Goal: Information Seeking & Learning: Learn about a topic

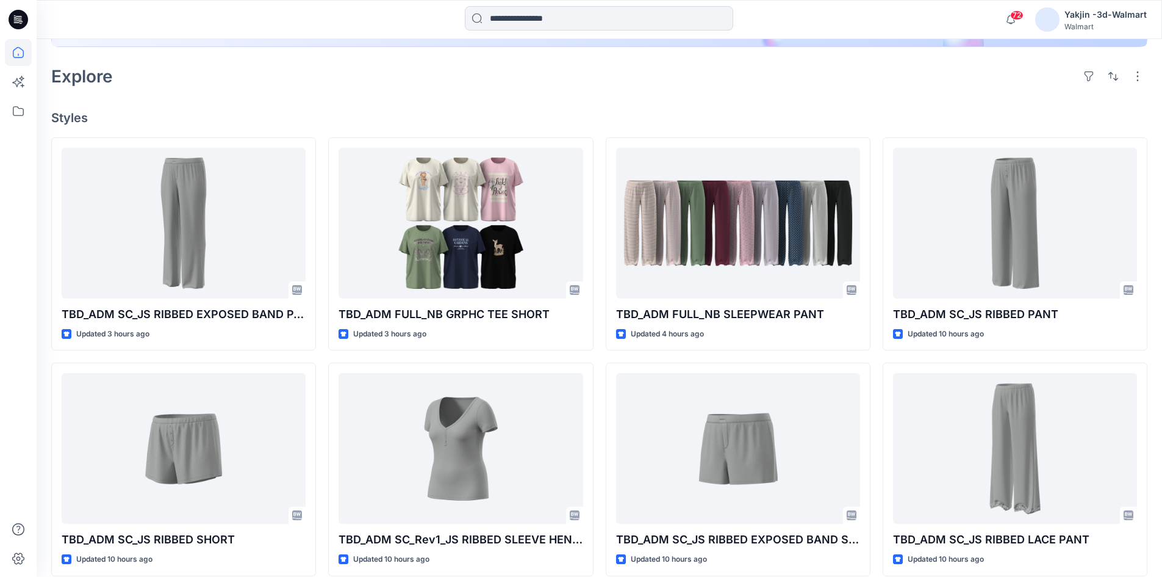
scroll to position [267, 0]
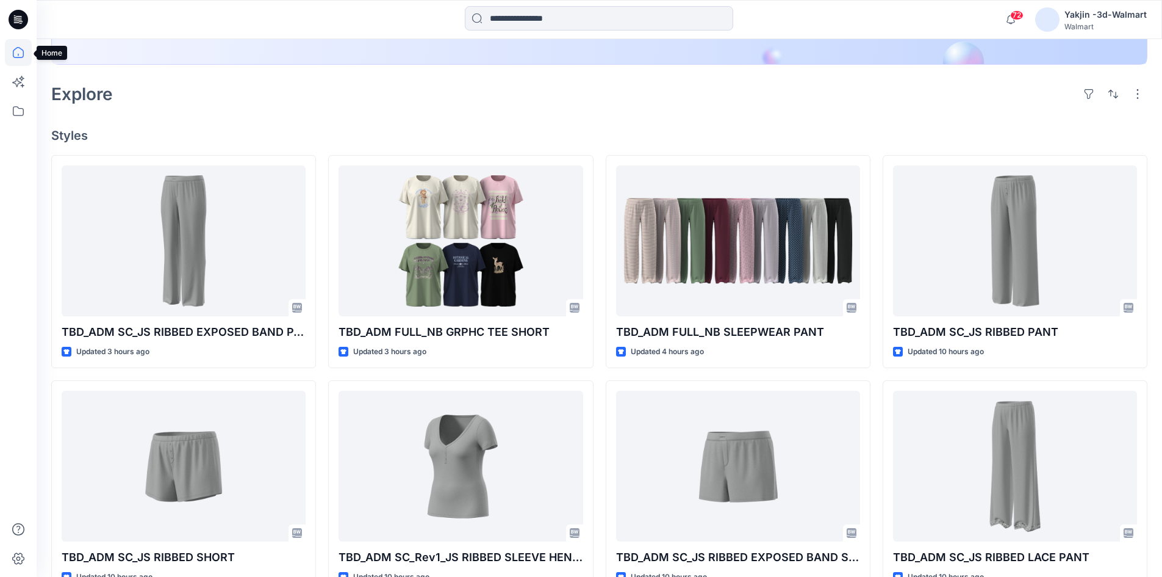
click at [17, 53] on icon at bounding box center [18, 52] width 27 height 27
click at [16, 46] on icon at bounding box center [18, 52] width 27 height 27
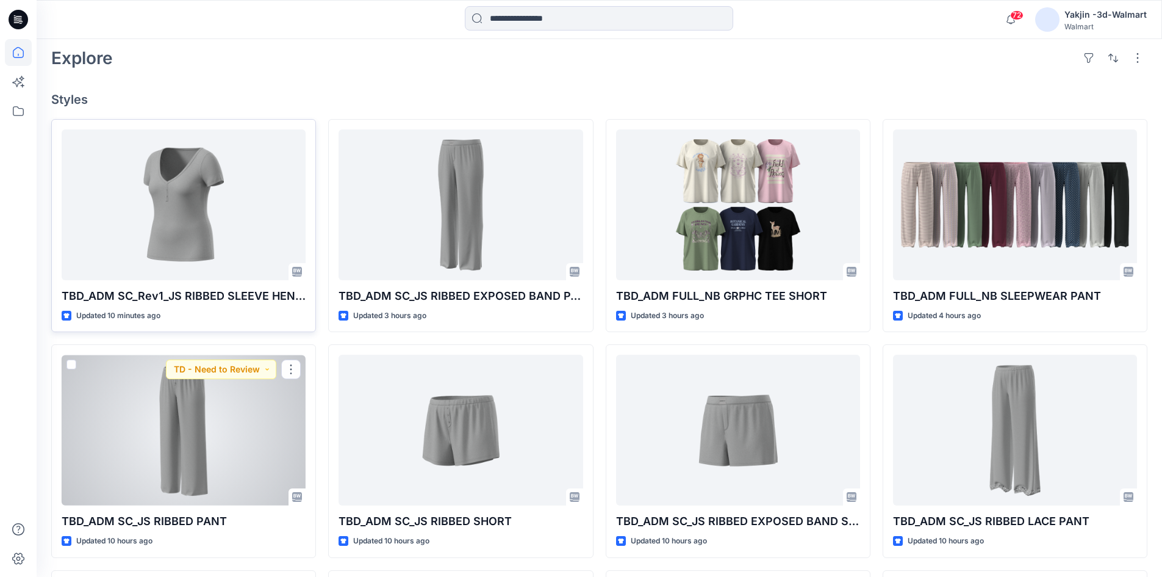
scroll to position [140, 0]
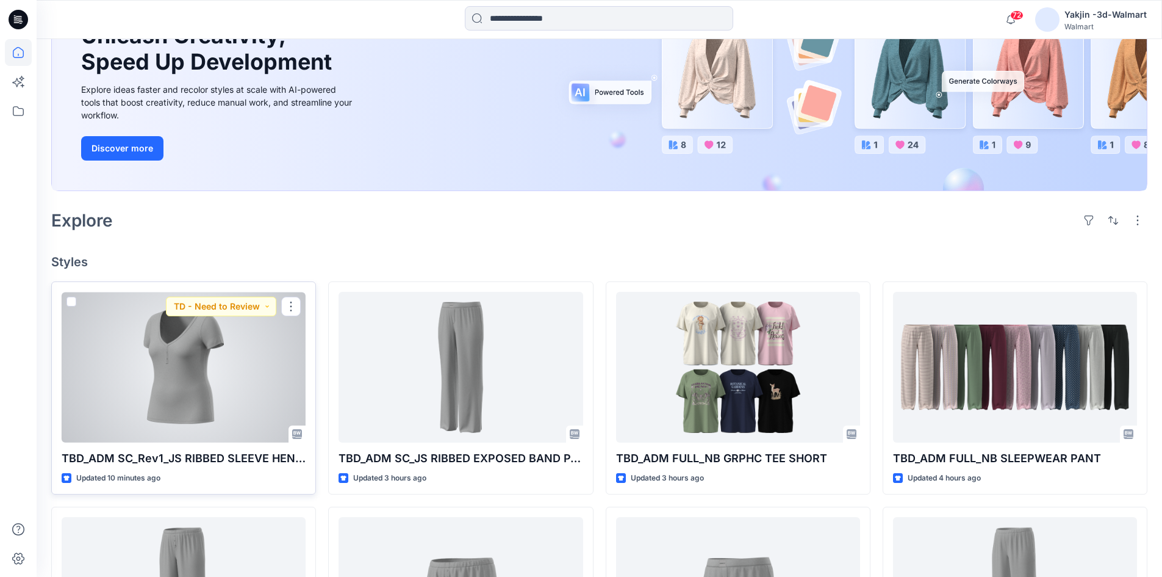
click at [185, 367] on div at bounding box center [184, 367] width 244 height 151
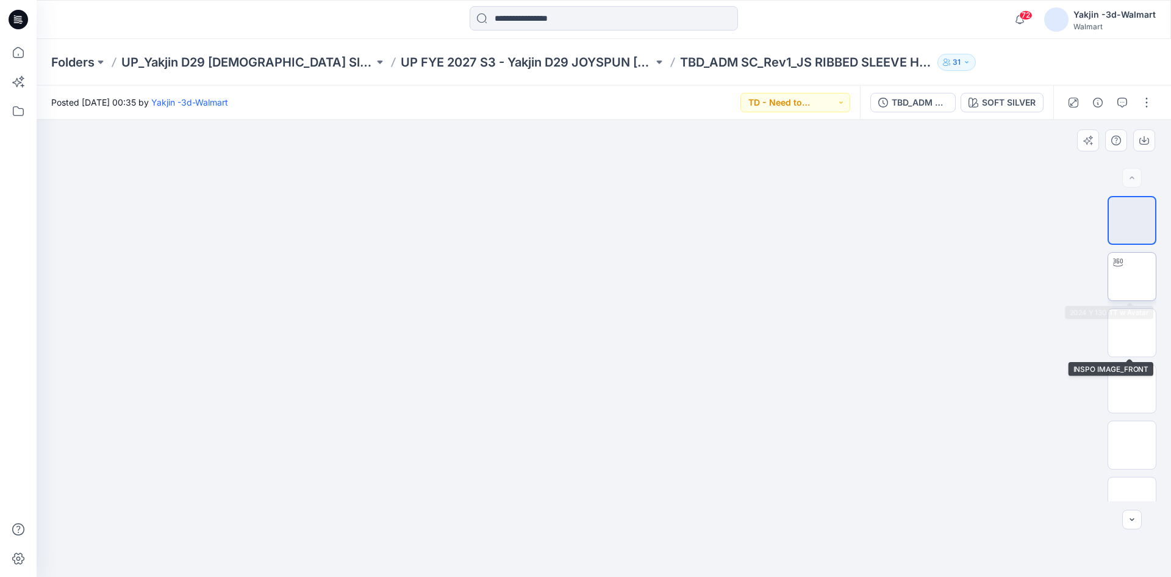
click at [1132, 276] on img at bounding box center [1132, 276] width 0 height 0
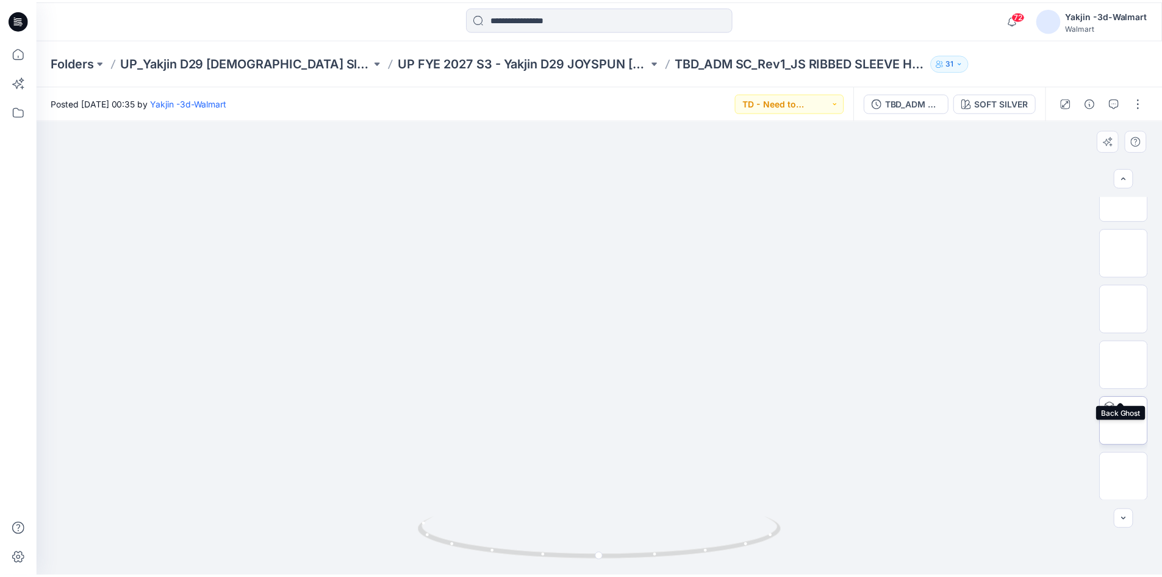
scroll to position [137, 0]
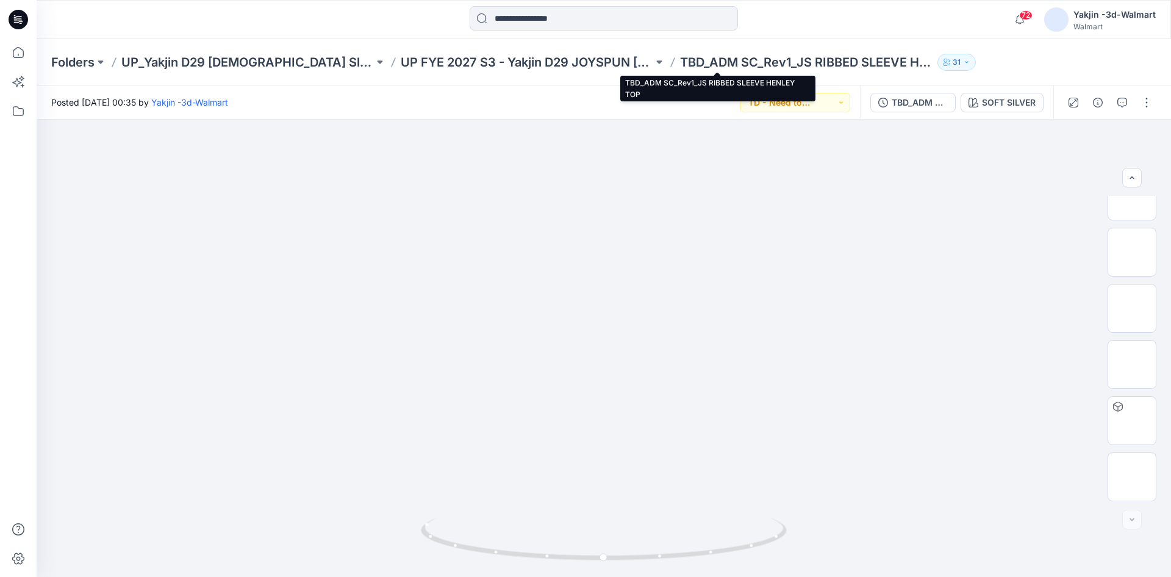
click at [680, 59] on p "TBD_ADM SC_Rev1_JS RIBBED SLEEVE HENLEY TOP" at bounding box center [806, 62] width 253 height 17
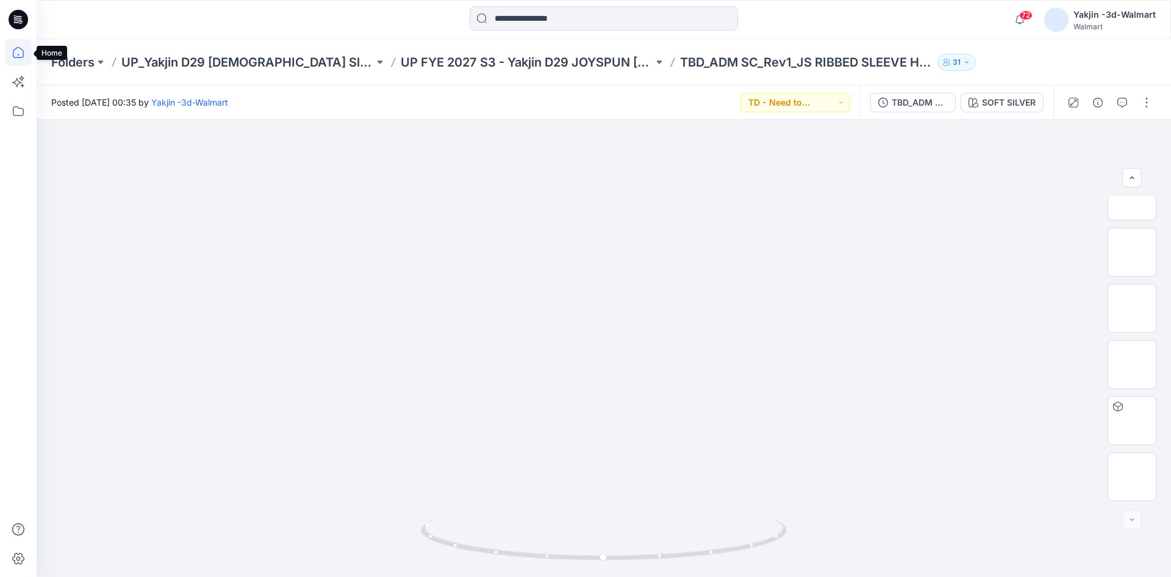
click at [21, 54] on icon at bounding box center [18, 52] width 27 height 27
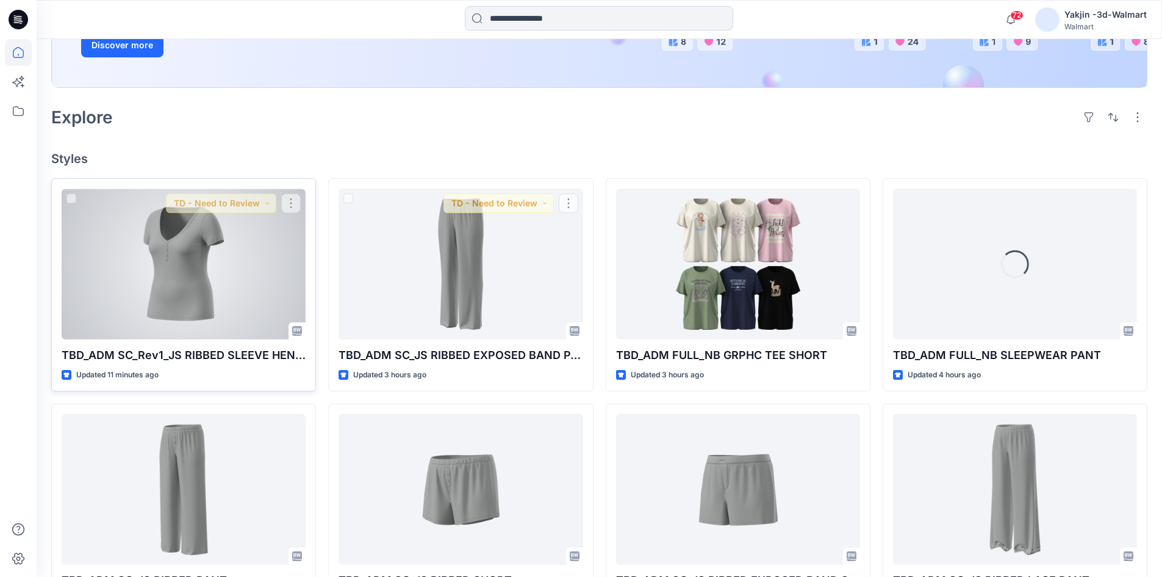
scroll to position [244, 0]
click at [229, 297] on div at bounding box center [184, 263] width 244 height 151
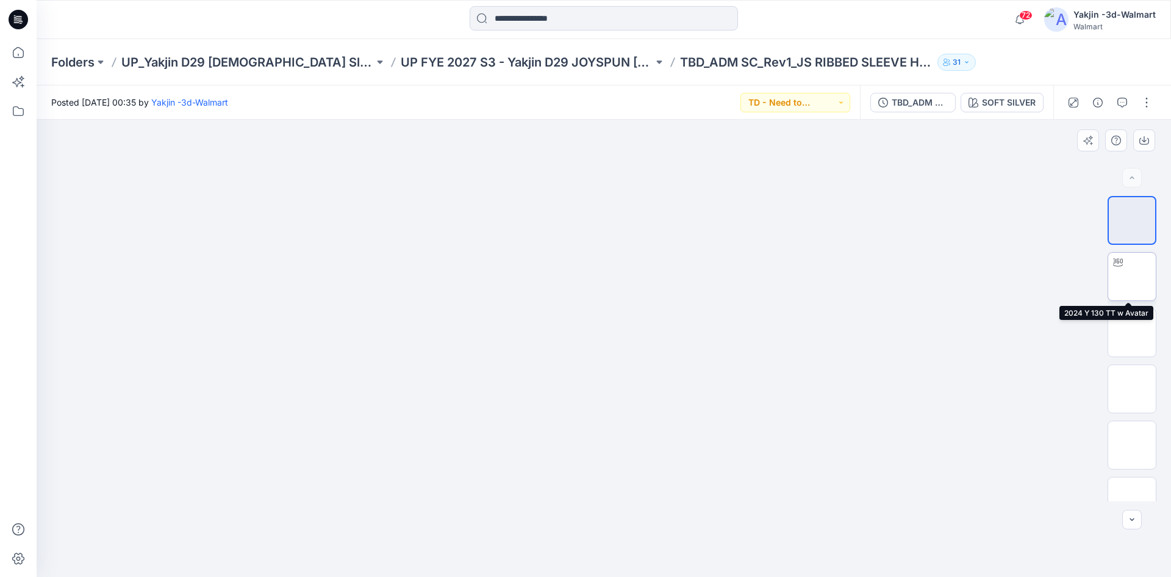
click at [1132, 276] on img at bounding box center [1132, 276] width 0 height 0
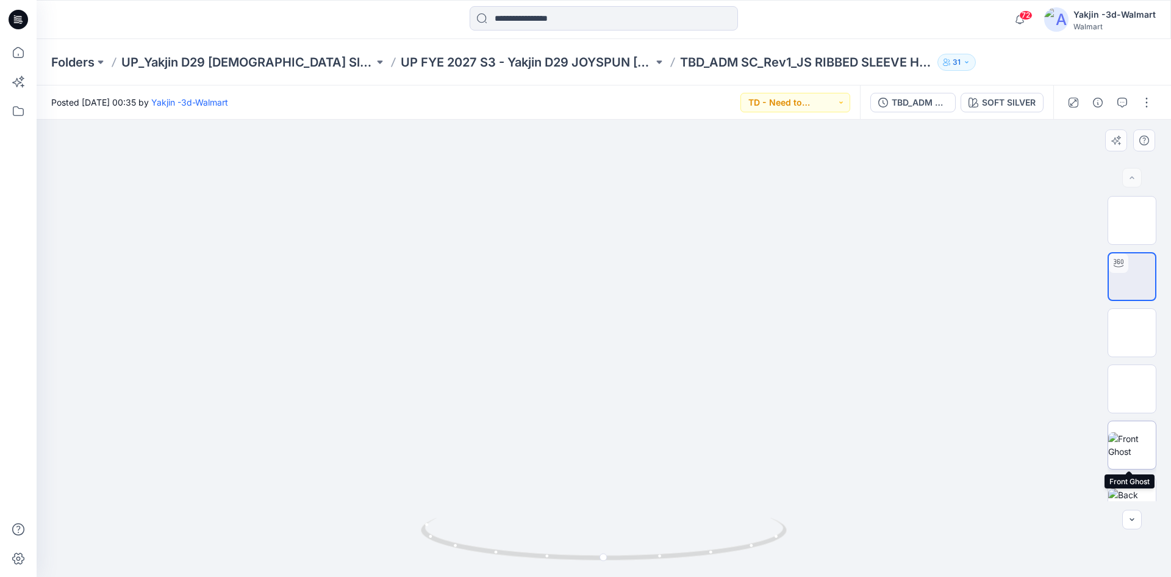
click at [1131, 435] on img at bounding box center [1132, 445] width 48 height 26
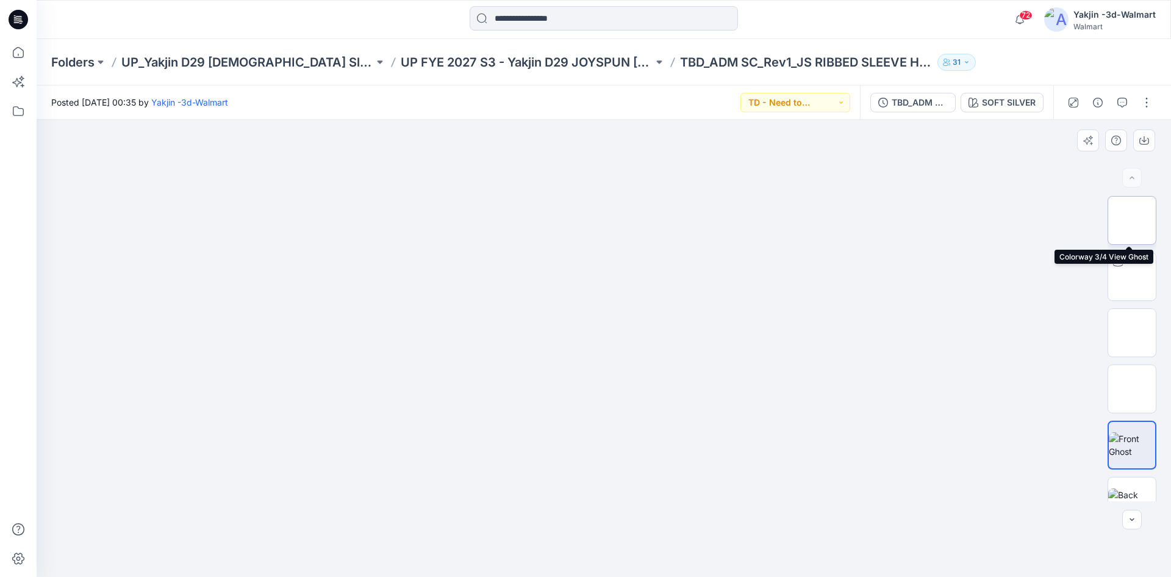
click at [1132, 220] on img at bounding box center [1132, 220] width 0 height 0
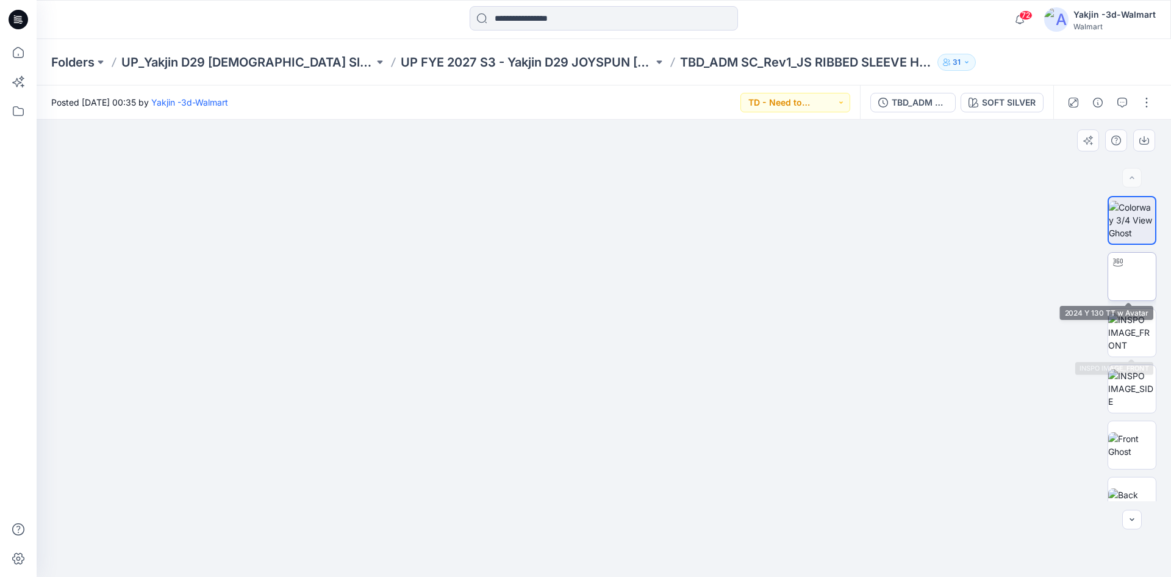
click at [1132, 276] on img at bounding box center [1132, 276] width 0 height 0
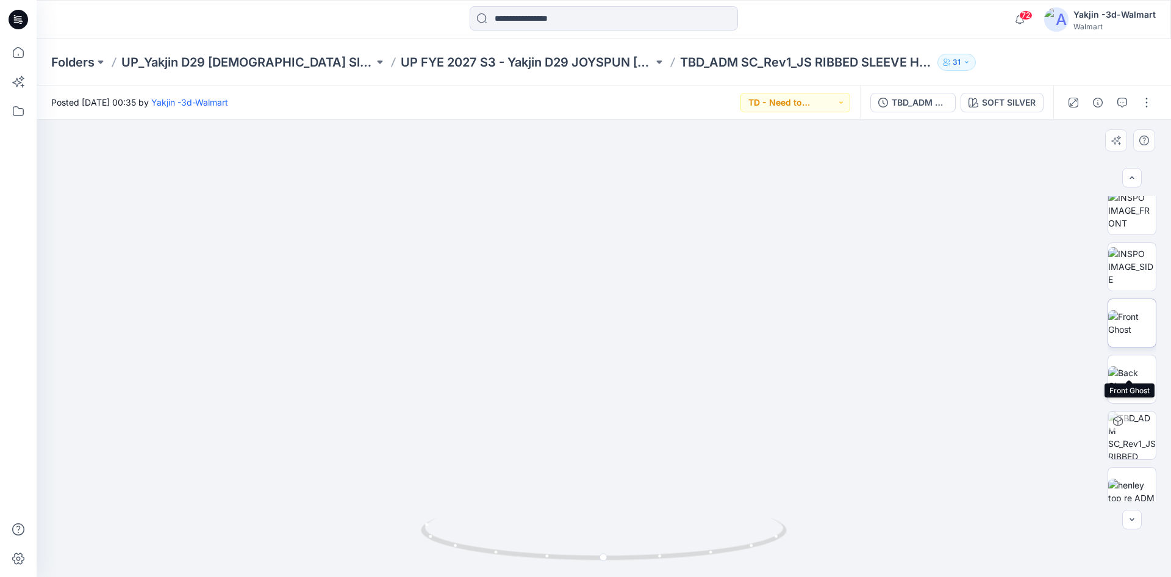
scroll to position [137, 0]
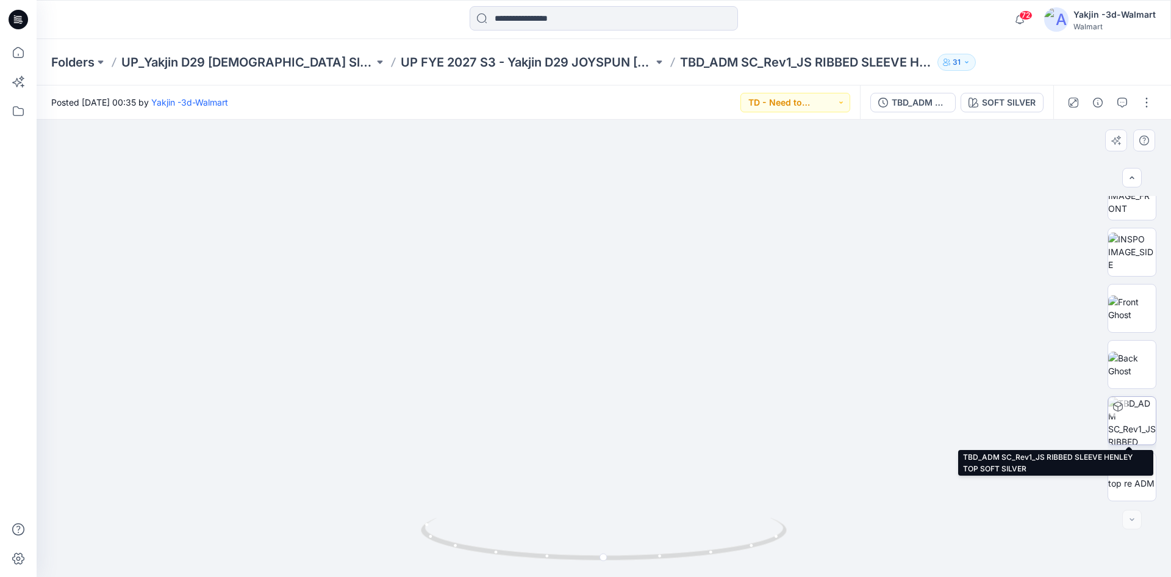
click at [1133, 424] on img at bounding box center [1132, 421] width 48 height 48
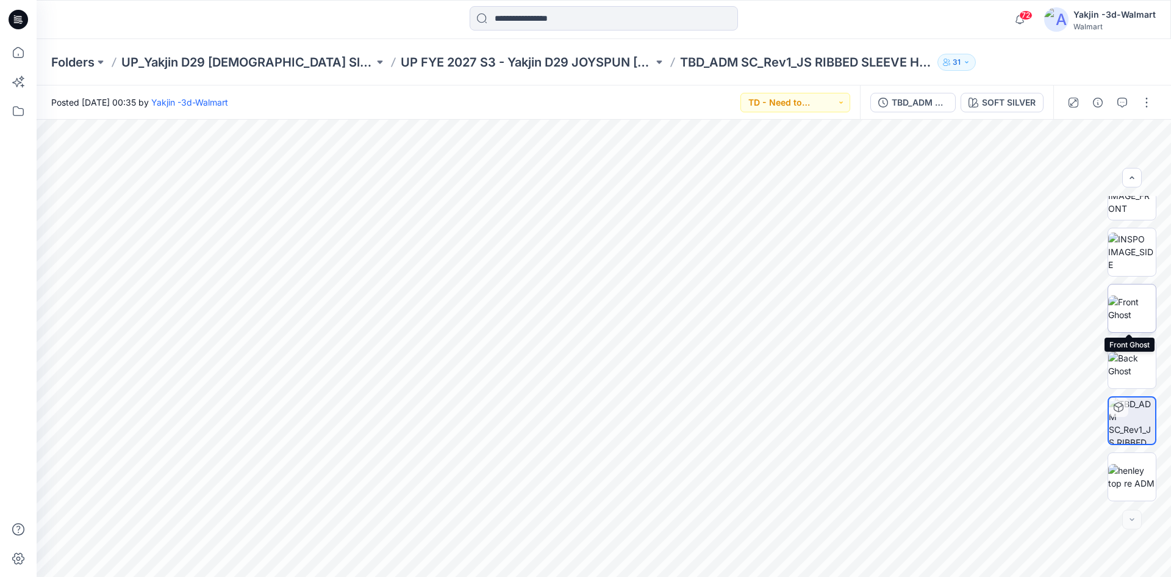
click at [1136, 312] on img at bounding box center [1132, 308] width 48 height 26
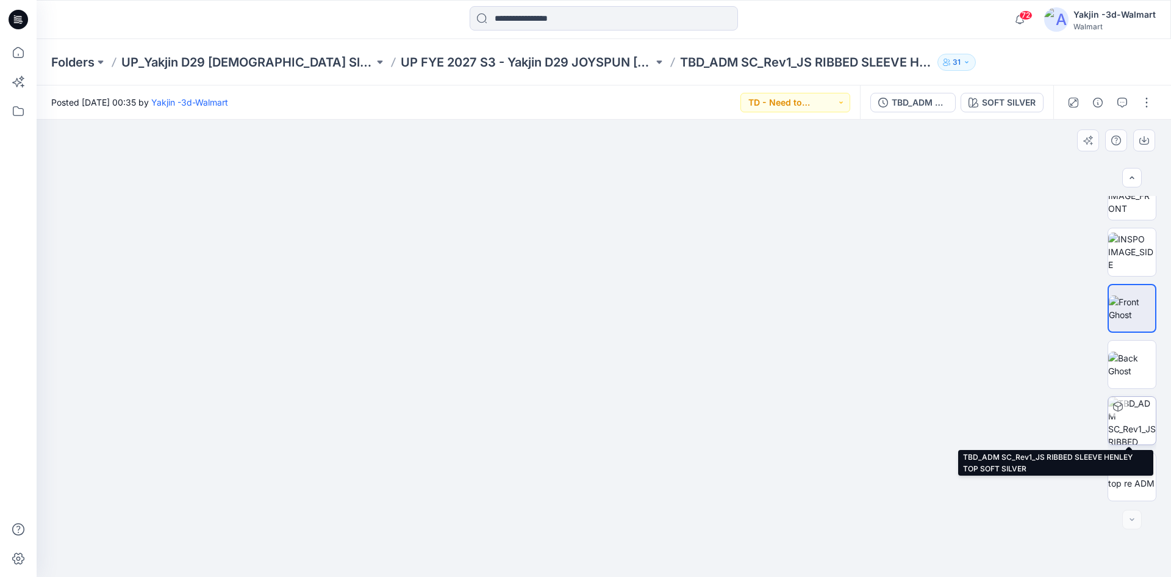
click at [1134, 423] on img at bounding box center [1132, 421] width 48 height 48
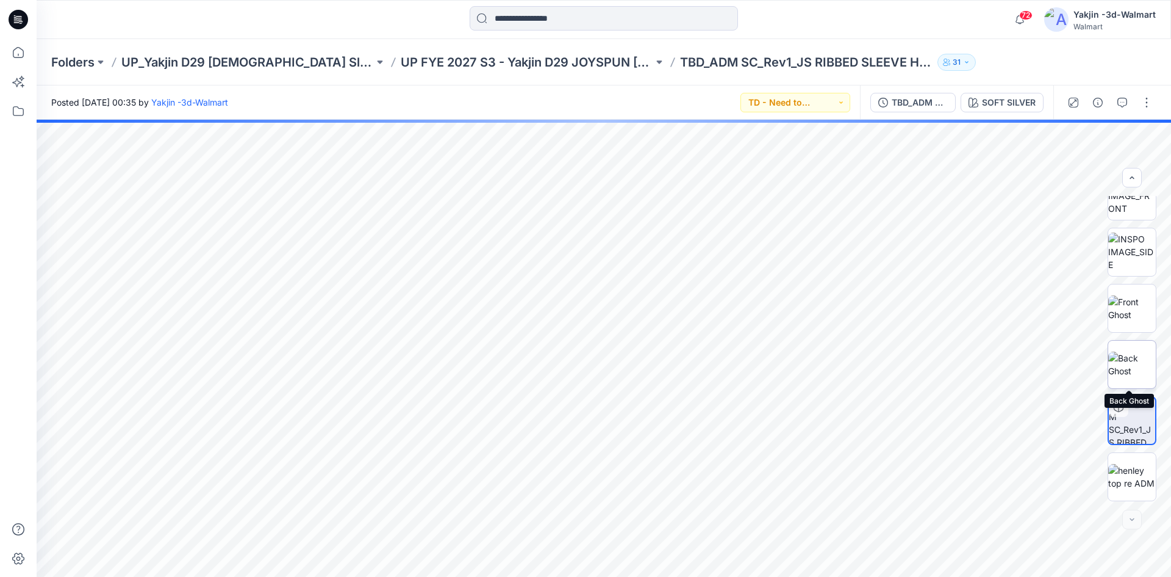
click at [1135, 376] on img at bounding box center [1132, 364] width 48 height 26
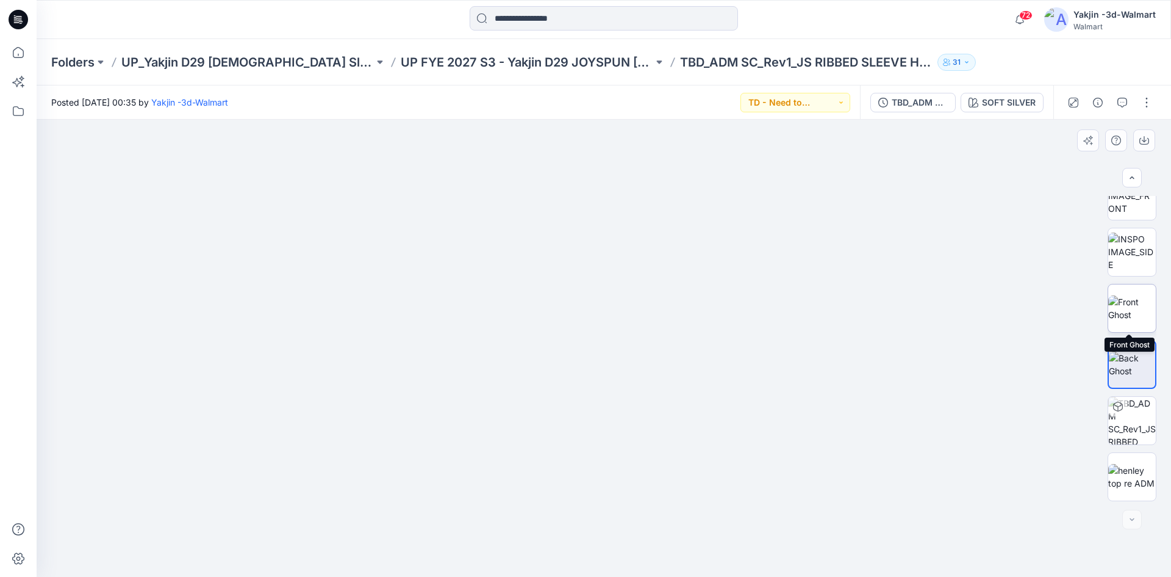
click at [1127, 313] on img at bounding box center [1132, 308] width 48 height 26
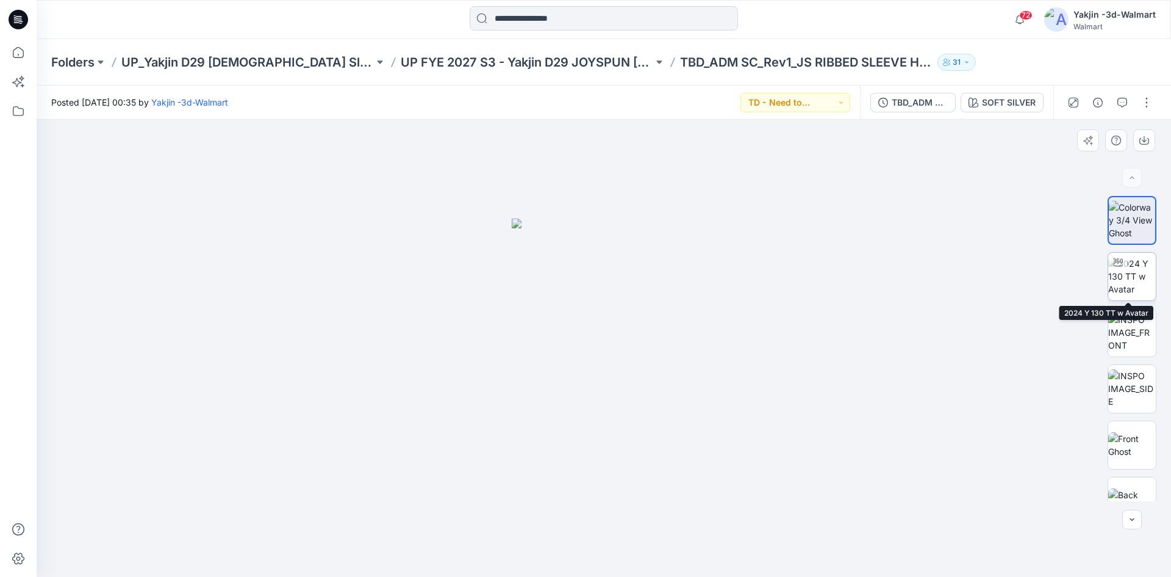
click at [1127, 278] on img at bounding box center [1132, 276] width 48 height 38
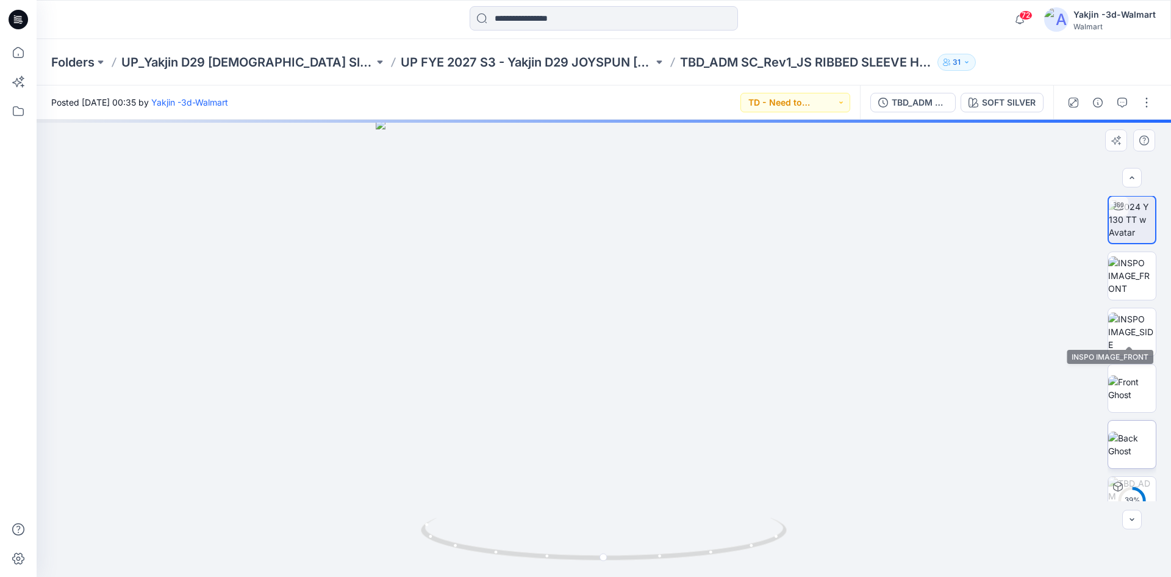
scroll to position [137, 0]
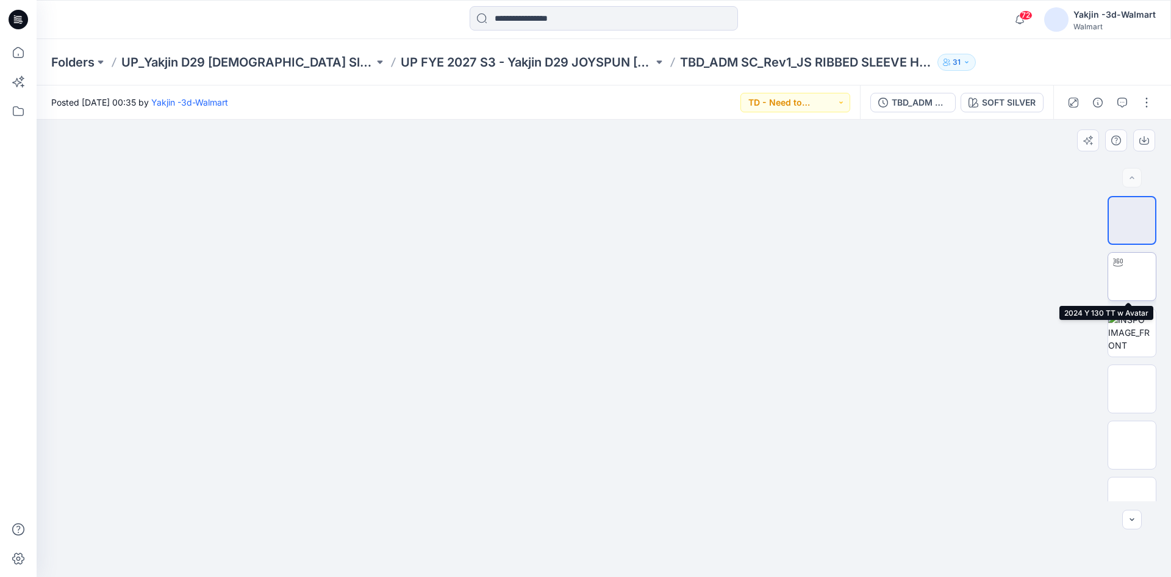
click at [1132, 276] on img at bounding box center [1132, 276] width 0 height 0
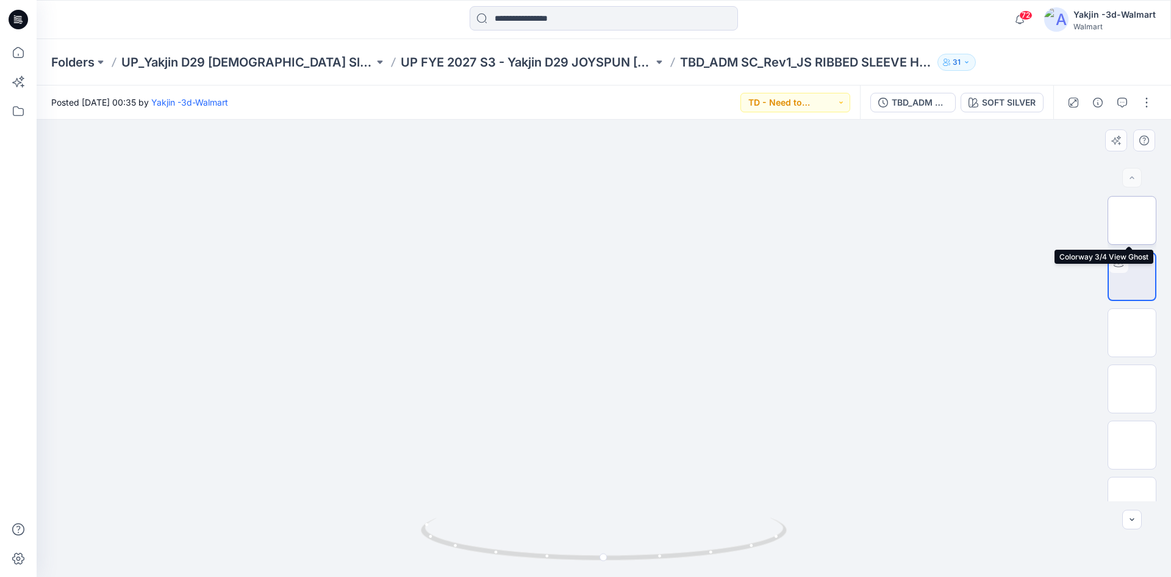
click at [1132, 220] on img at bounding box center [1132, 220] width 0 height 0
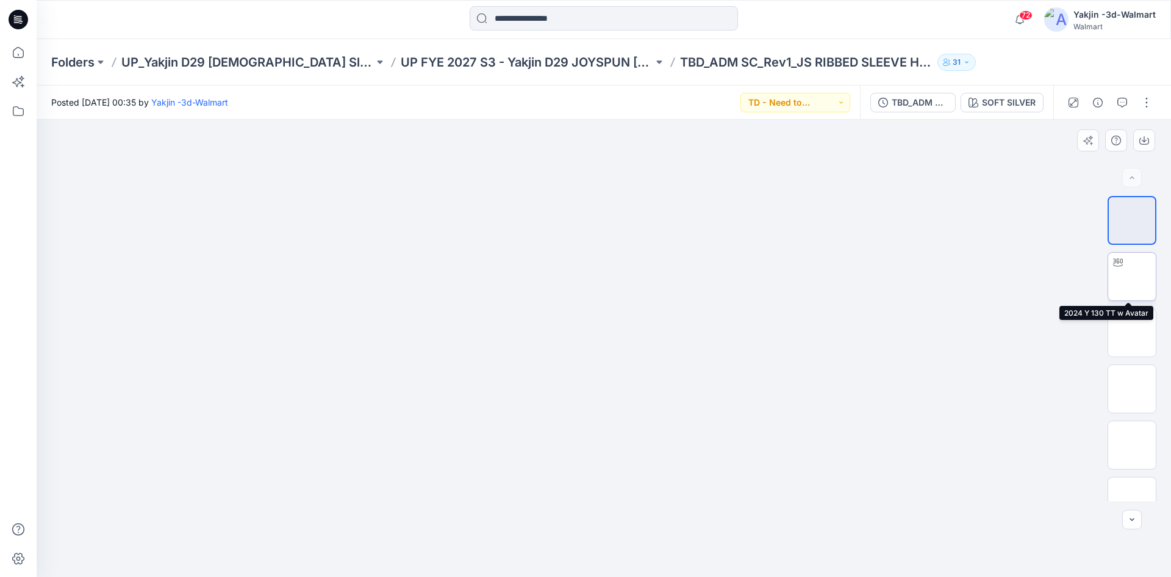
click at [1132, 276] on img at bounding box center [1132, 276] width 0 height 0
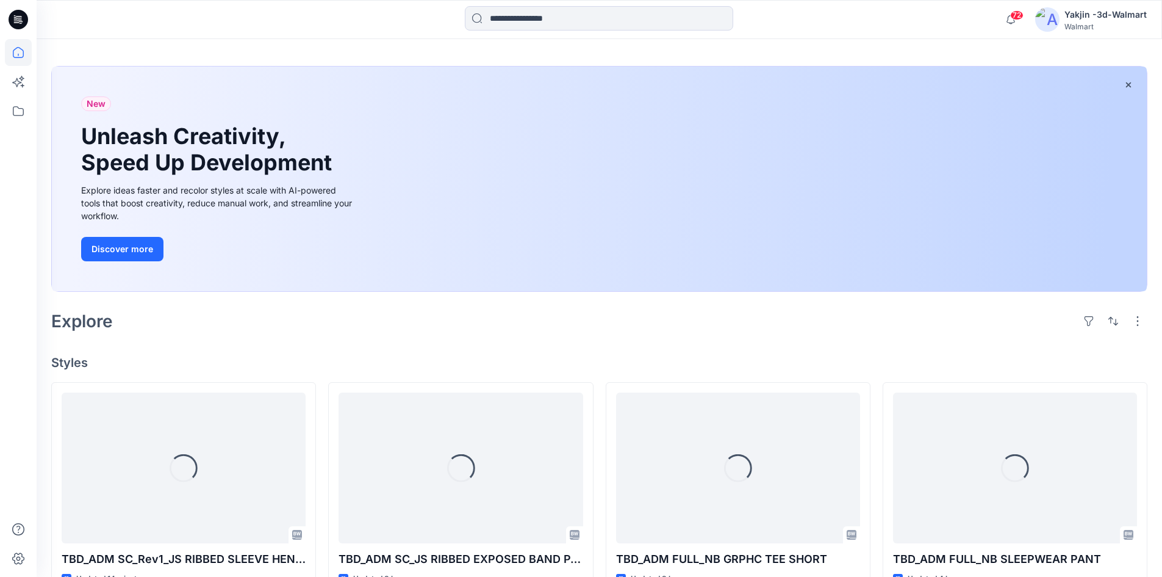
scroll to position [61, 0]
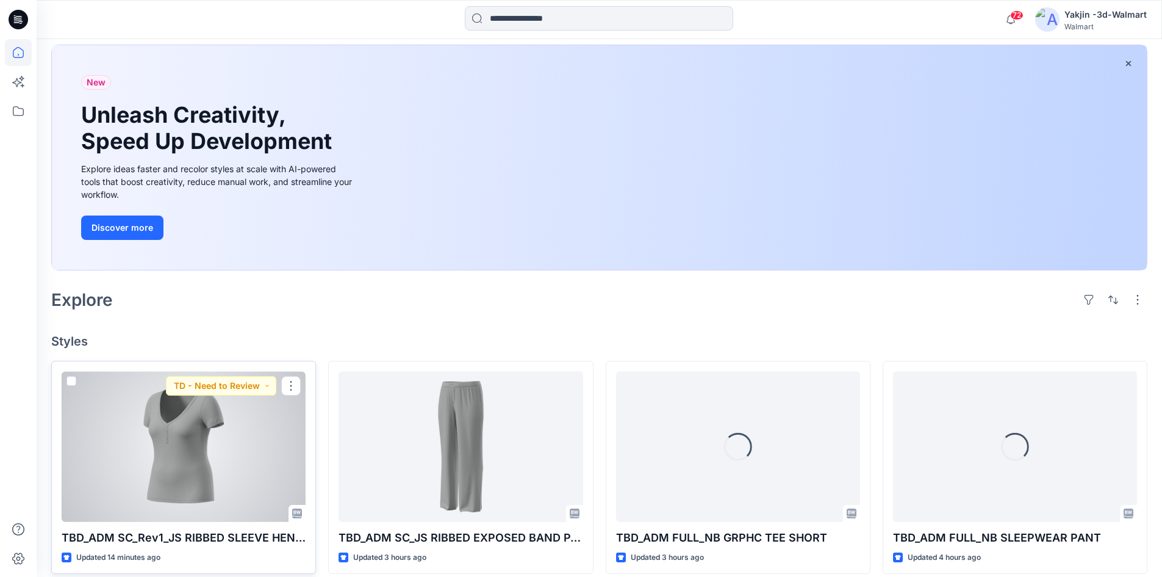
click at [250, 411] on div at bounding box center [184, 446] width 244 height 151
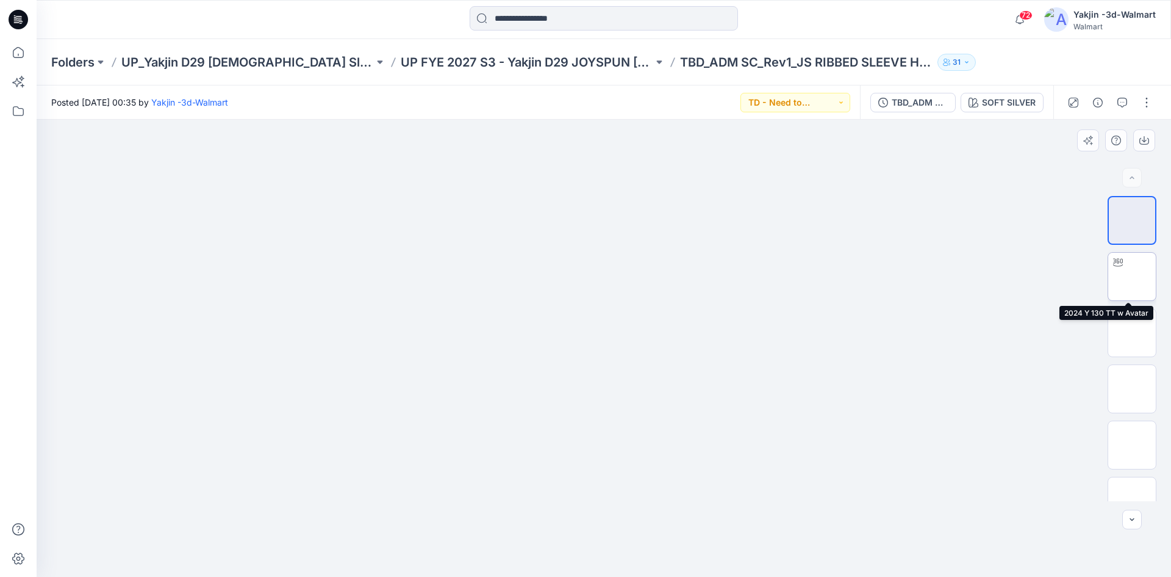
click at [1132, 276] on img at bounding box center [1132, 276] width 0 height 0
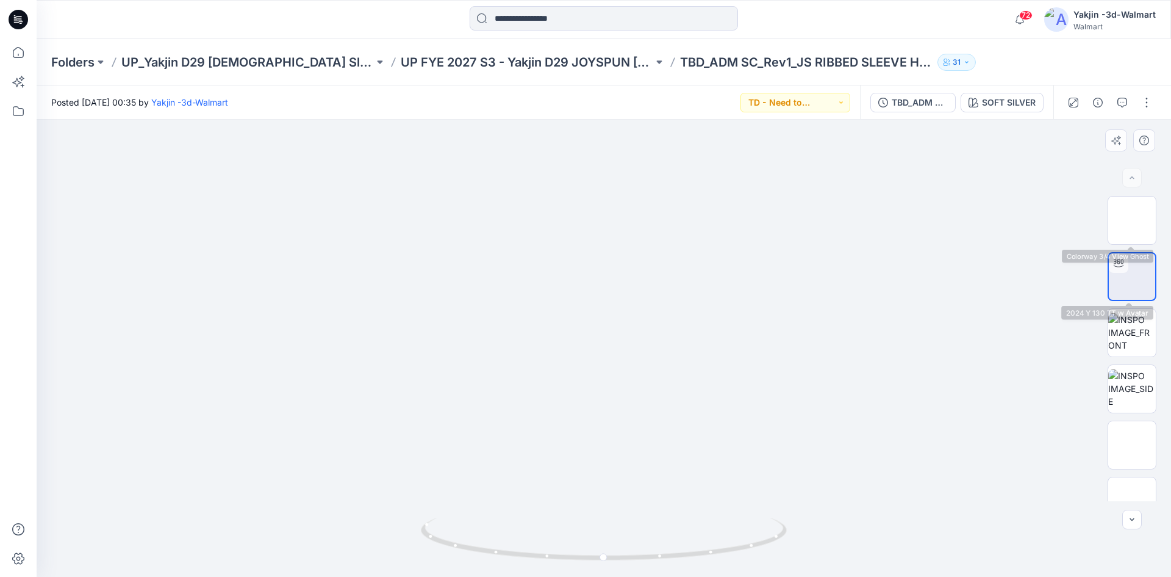
click at [1132, 276] on img at bounding box center [1132, 276] width 0 height 0
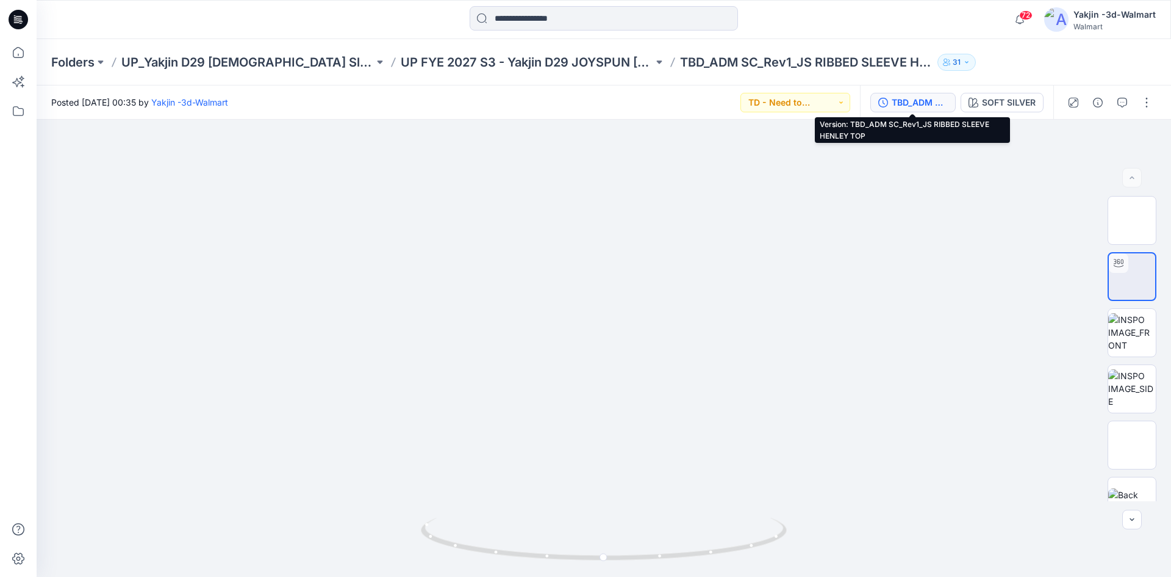
click at [886, 98] on icon "button" at bounding box center [883, 103] width 10 height 10
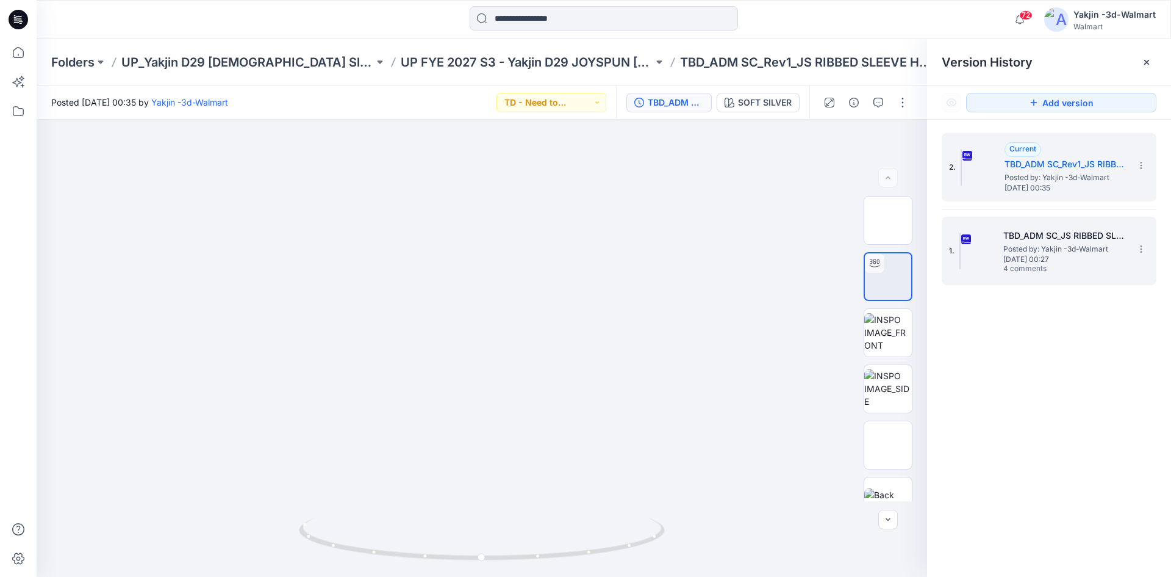
click at [1008, 266] on span "4 comments" at bounding box center [1046, 269] width 85 height 10
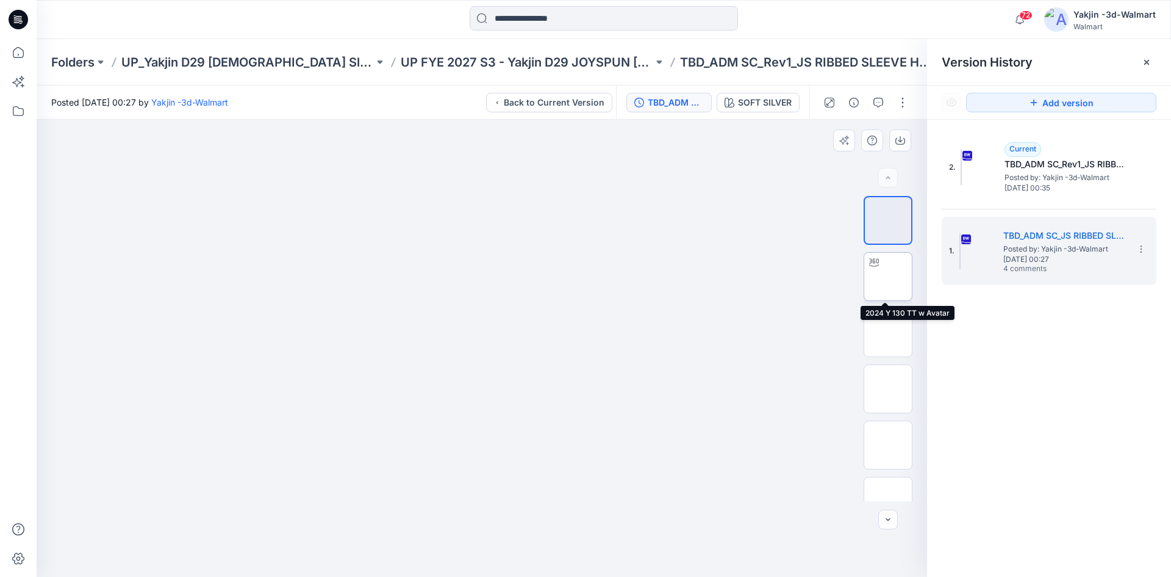
click at [888, 276] on img at bounding box center [888, 276] width 0 height 0
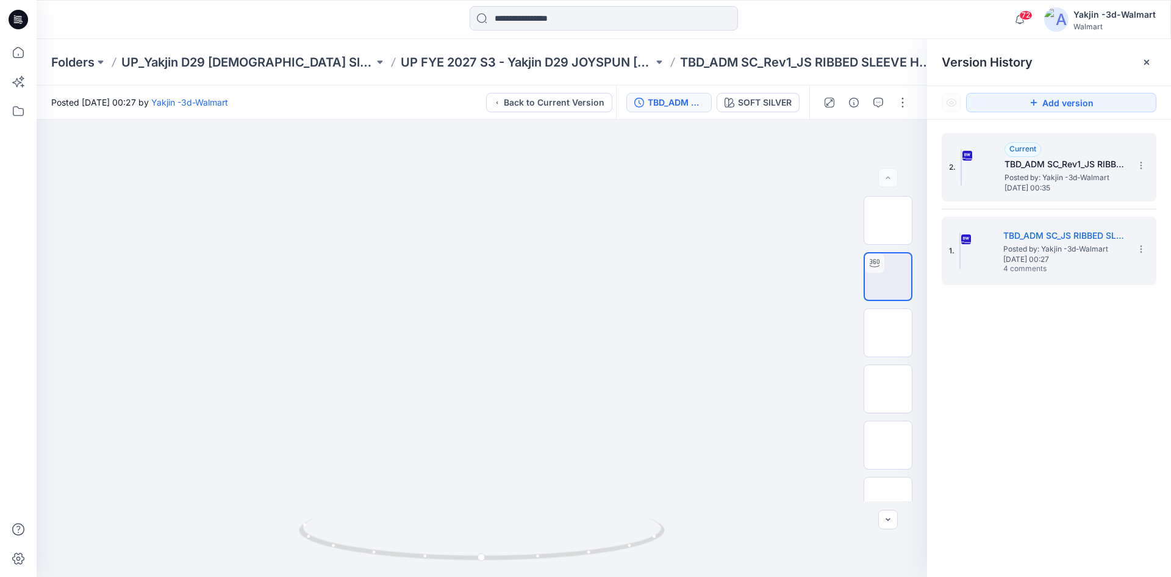
click at [1038, 174] on span "Posted by: Yakjin -3d-Walmart" at bounding box center [1066, 177] width 122 height 12
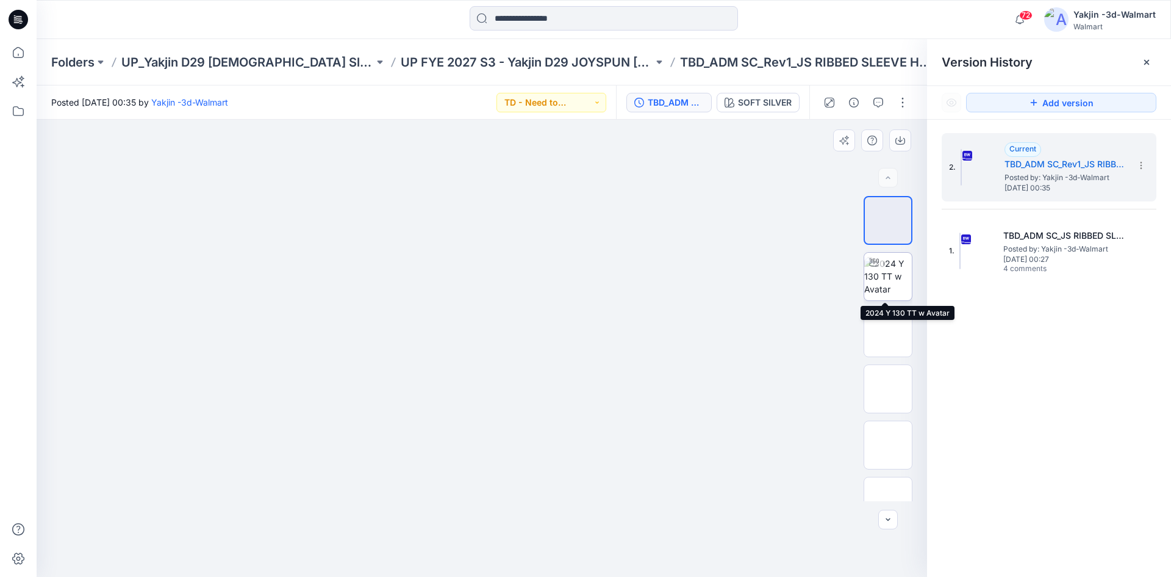
click at [875, 281] on img at bounding box center [888, 276] width 48 height 38
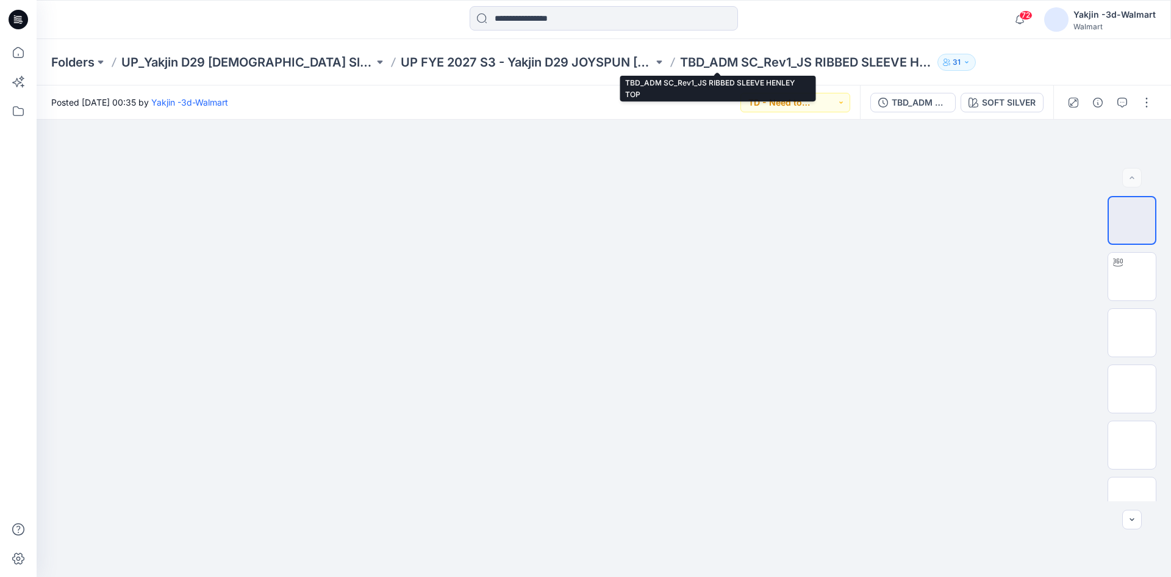
click at [680, 61] on p "TBD_ADM SC_Rev1_JS RIBBED SLEEVE HENLEY TOP" at bounding box center [806, 62] width 253 height 17
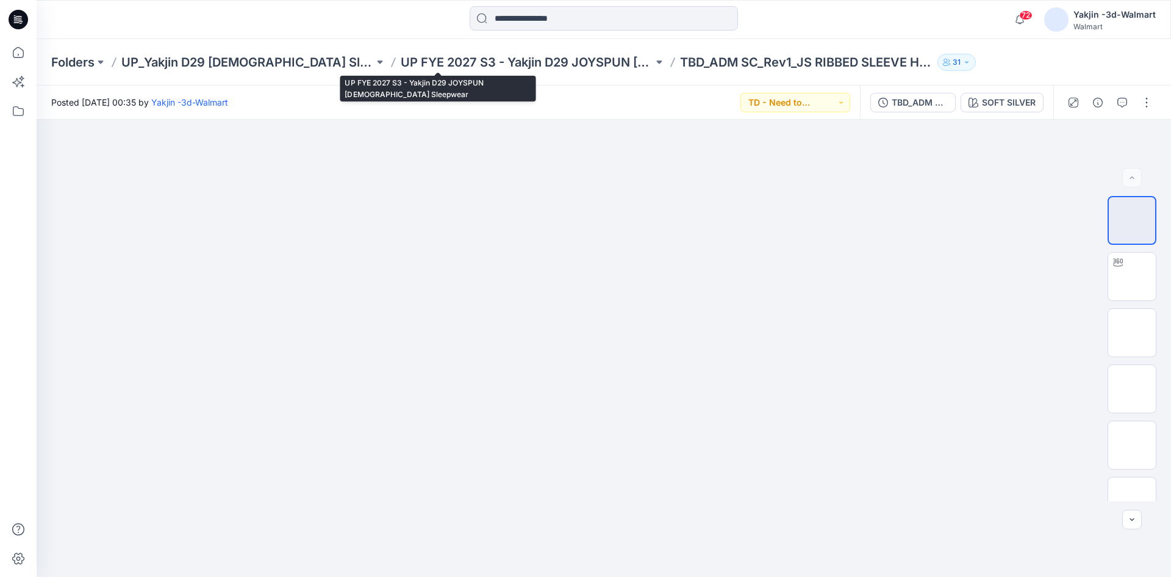
click at [419, 62] on p "UP FYE 2027 S3 - Yakjin D29 JOYSPUN [DEMOGRAPHIC_DATA] Sleepwear" at bounding box center [527, 62] width 253 height 17
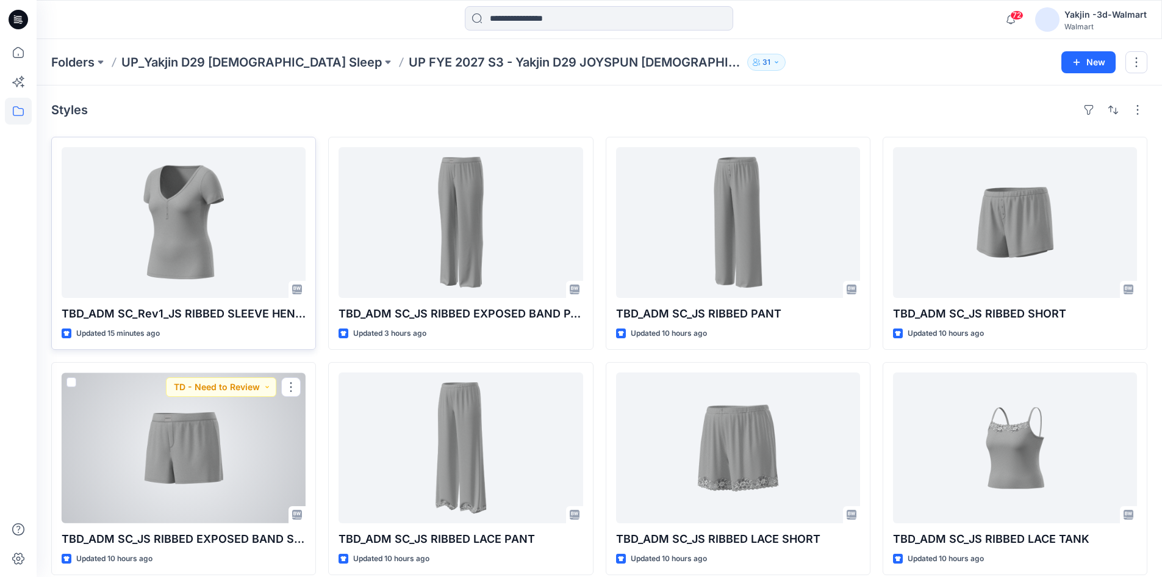
click at [102, 336] on p "Updated 15 minutes ago" at bounding box center [118, 333] width 84 height 13
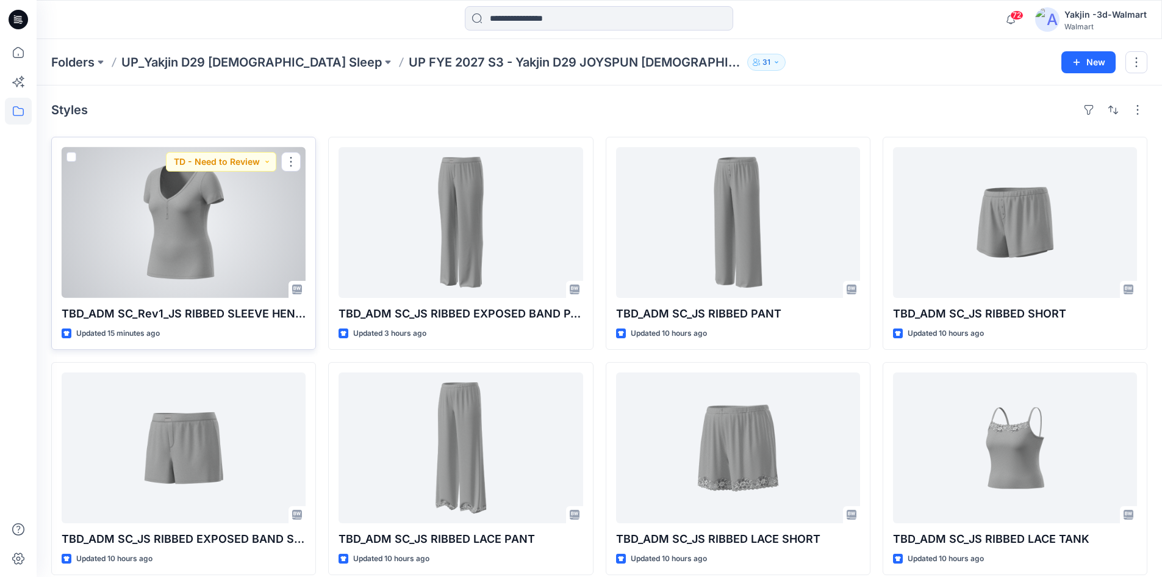
click at [130, 307] on p "TBD_ADM SC_Rev1_JS RIBBED SLEEVE HENLEY TOP" at bounding box center [184, 313] width 244 height 17
click at [191, 223] on div at bounding box center [184, 222] width 244 height 151
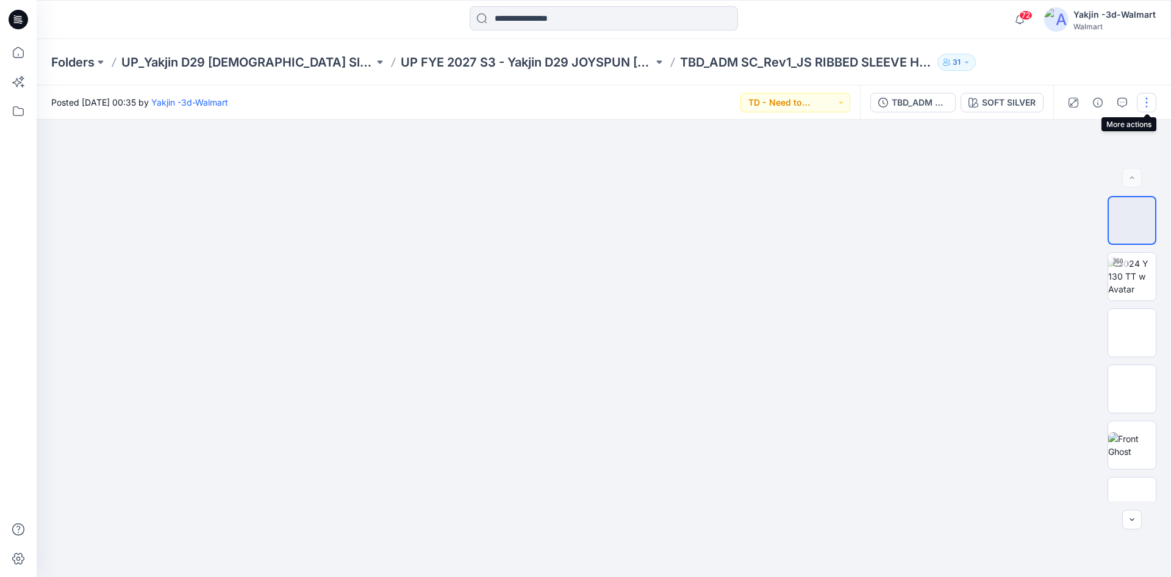
click at [1144, 98] on button "button" at bounding box center [1147, 103] width 20 height 20
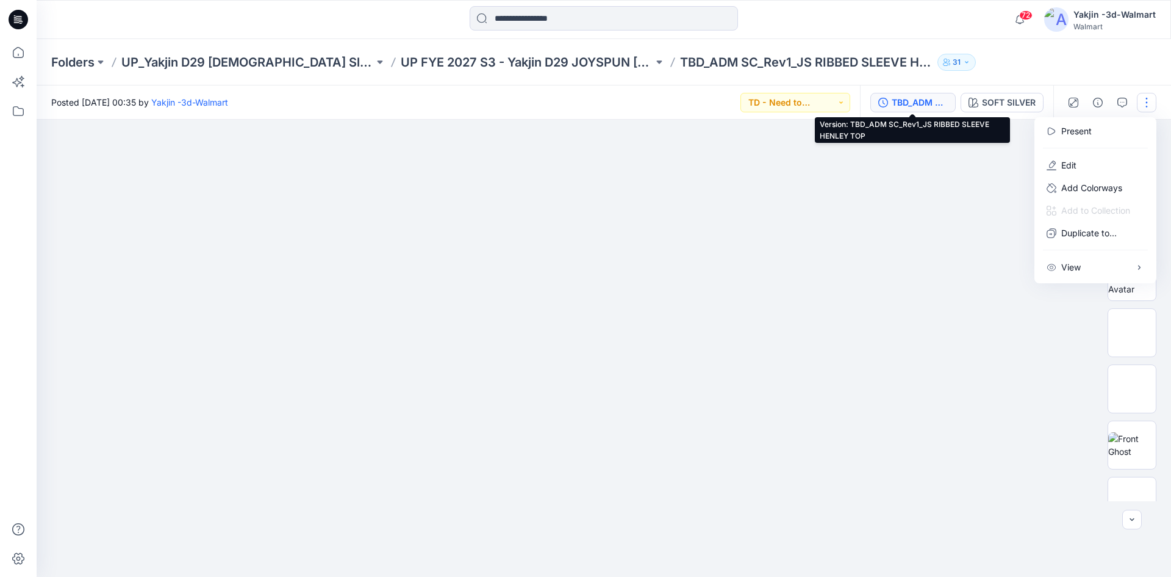
click at [916, 98] on div "TBD_ADM SC_Rev1_JS RIBBED SLEEVE HENLEY TOP" at bounding box center [920, 102] width 56 height 13
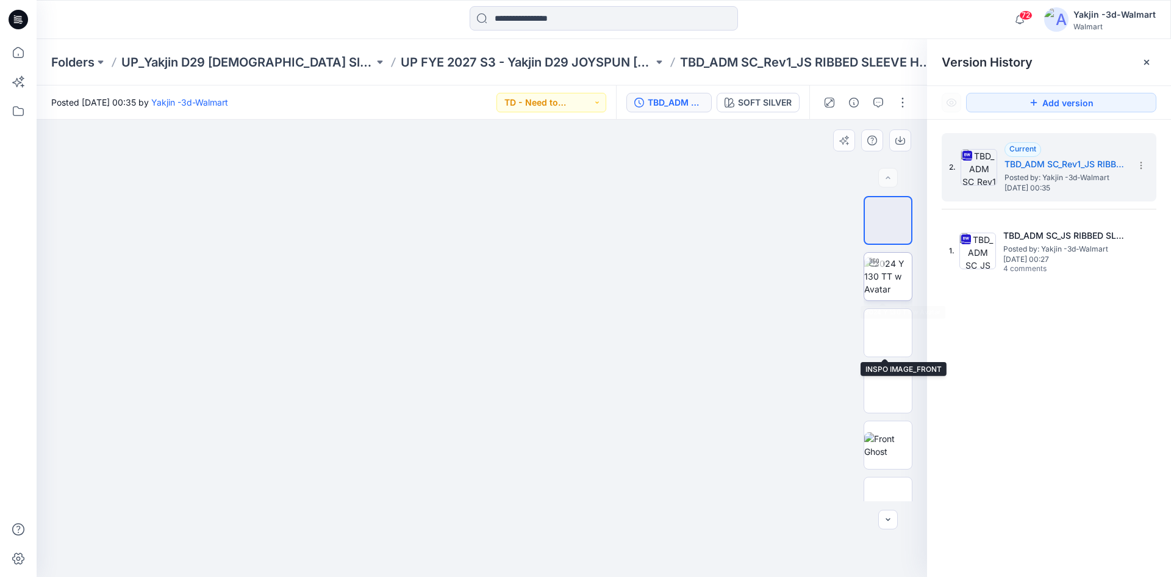
click at [888, 290] on img at bounding box center [888, 276] width 48 height 38
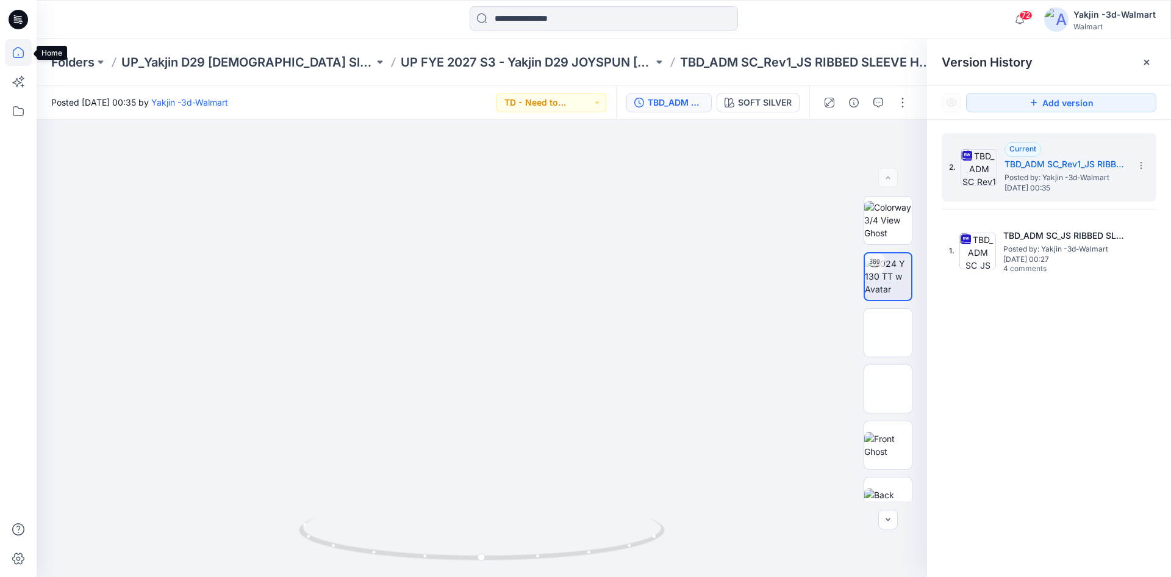
click at [18, 46] on icon at bounding box center [18, 52] width 27 height 27
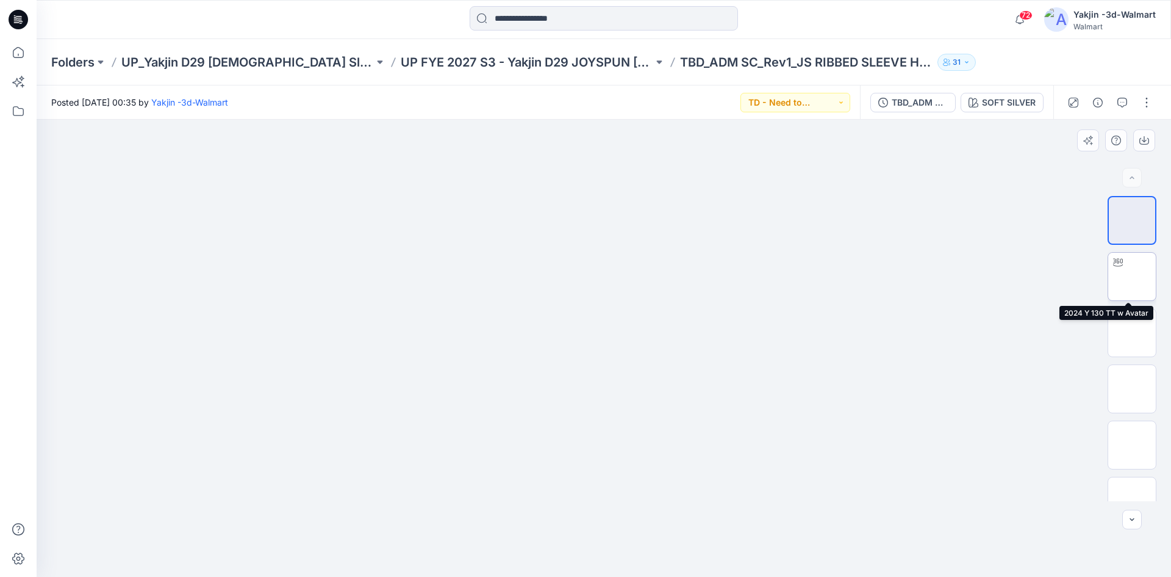
click at [1132, 276] on img at bounding box center [1132, 276] width 0 height 0
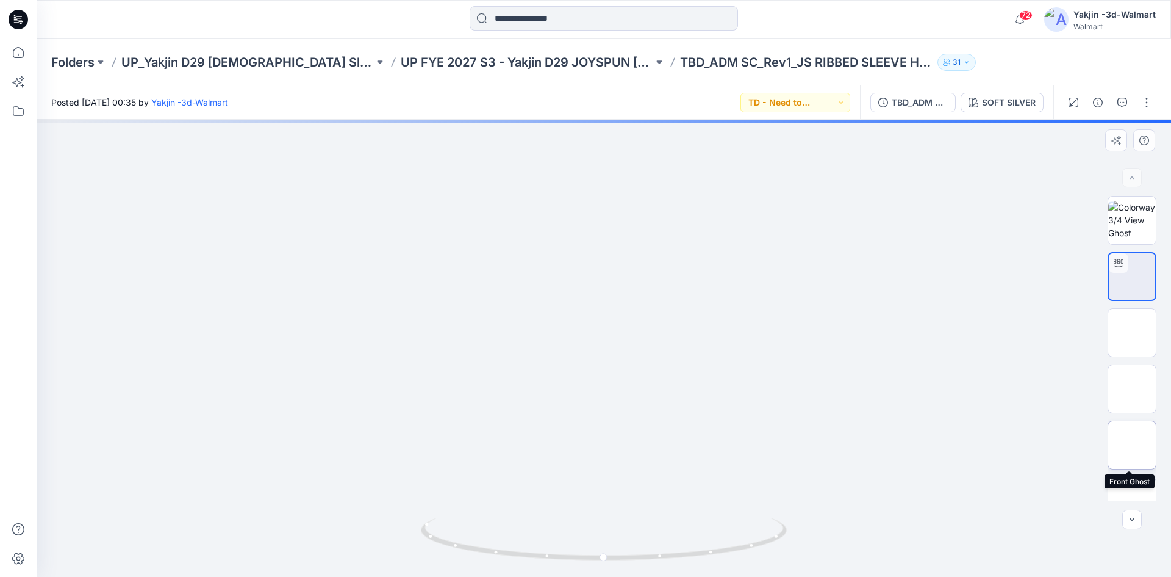
click at [1132, 445] on img at bounding box center [1132, 445] width 0 height 0
